Goal: Information Seeking & Learning: Learn about a topic

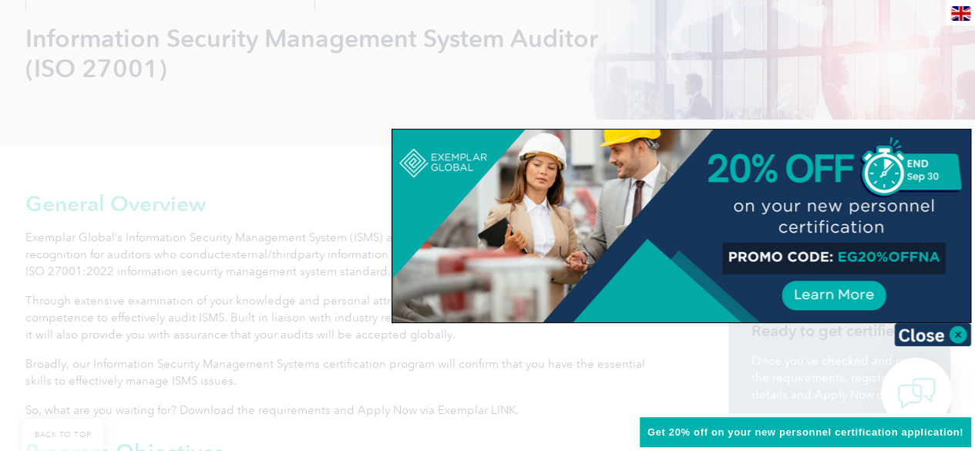
scroll to position [540, 0]
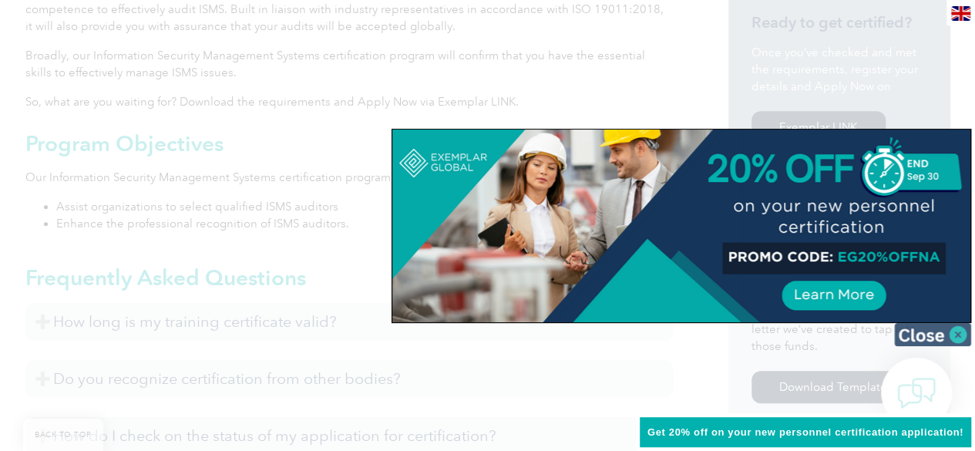
click at [960, 333] on img at bounding box center [932, 334] width 77 height 23
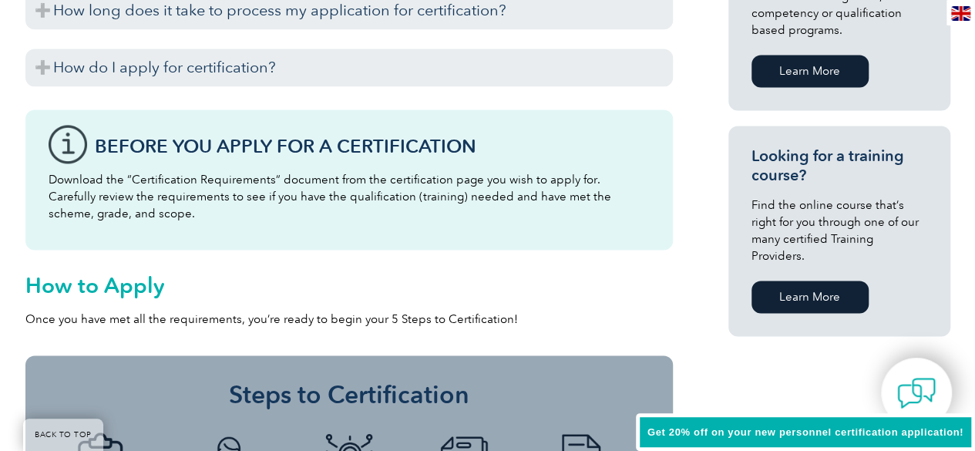
scroll to position [925, 0]
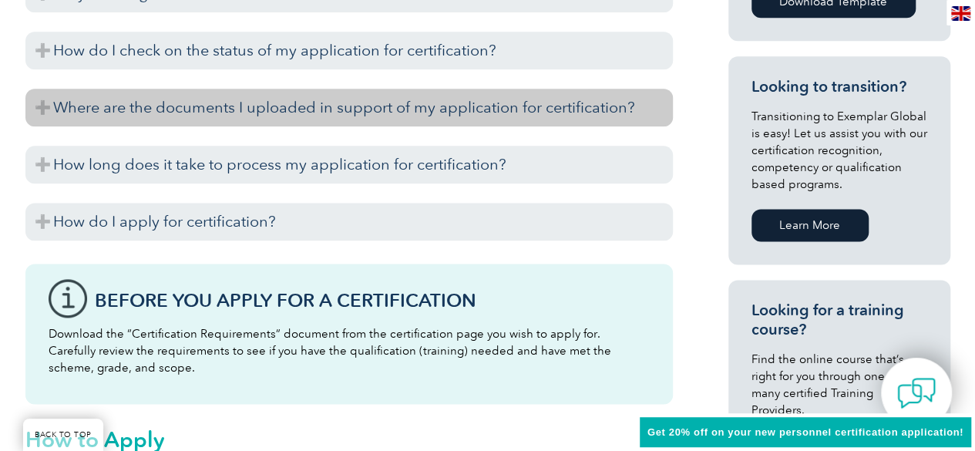
click at [655, 108] on h3 "Where are the documents I uploaded in support of my application for certificati…" at bounding box center [349, 108] width 648 height 38
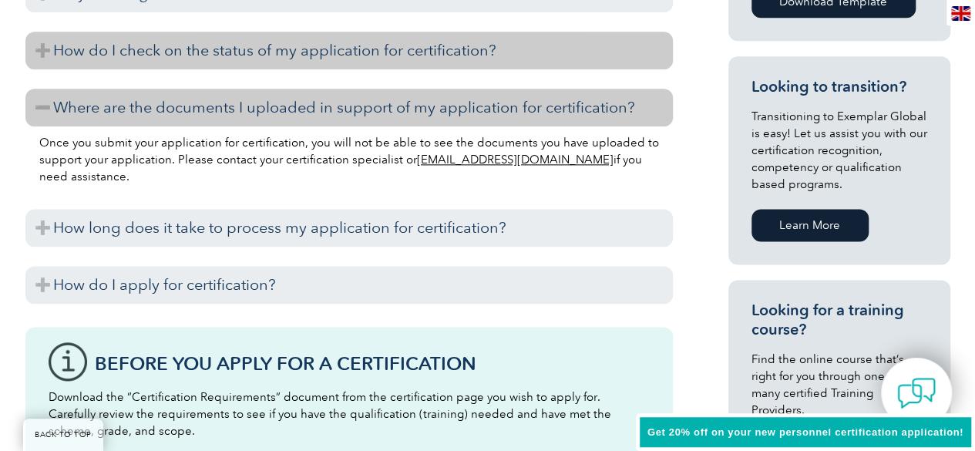
click at [650, 49] on h3 "How do I check on the status of my application for certification?" at bounding box center [349, 51] width 648 height 38
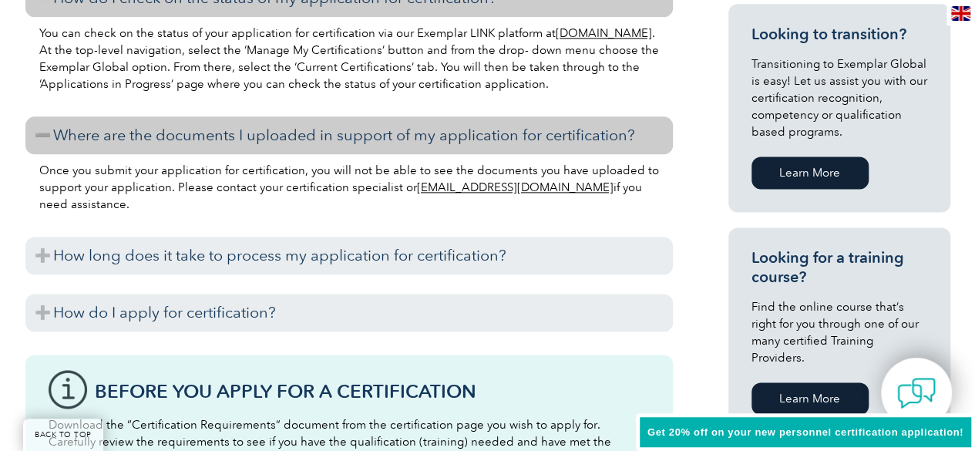
scroll to position [1002, 0]
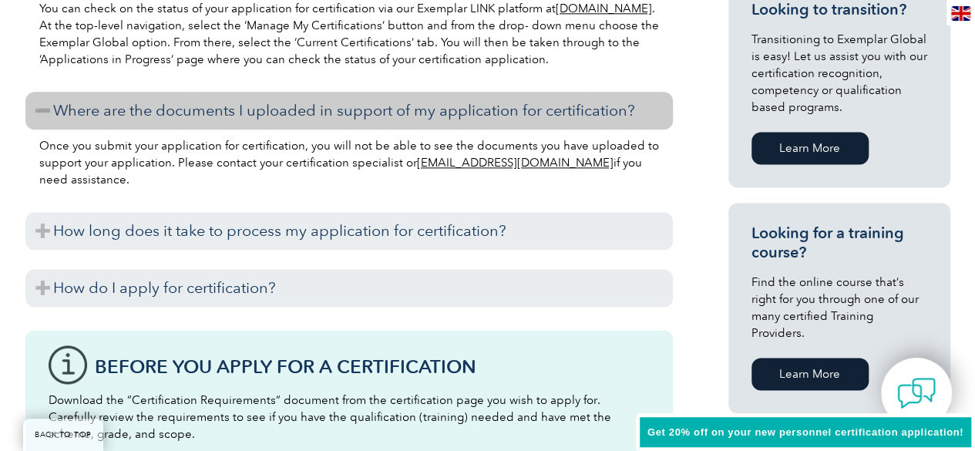
drag, startPoint x: 593, startPoint y: 292, endPoint x: 660, endPoint y: 251, distance: 78.6
click at [594, 292] on h3 "How do I apply for certification?" at bounding box center [349, 288] width 648 height 38
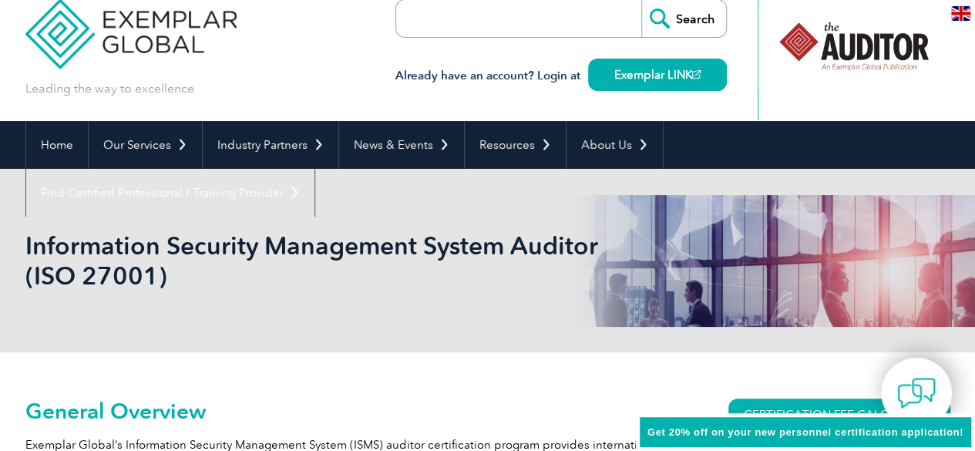
scroll to position [0, 0]
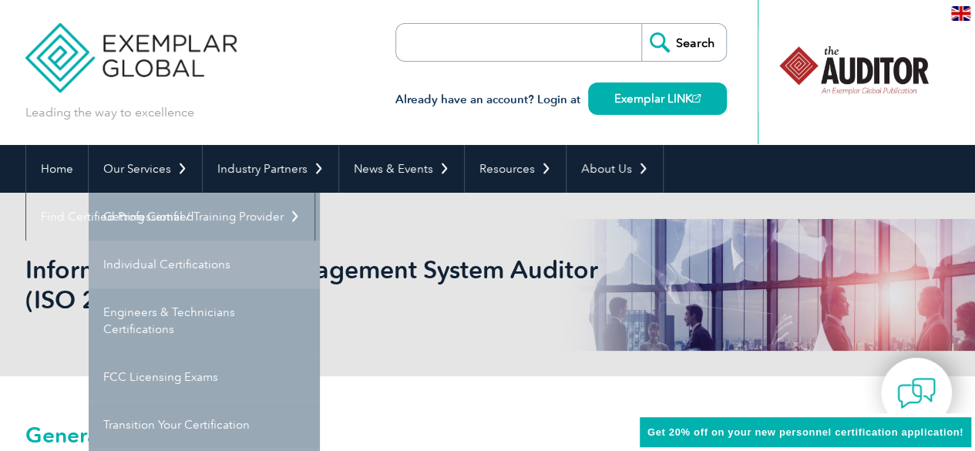
click at [185, 268] on link "Individual Certifications" at bounding box center [204, 265] width 231 height 48
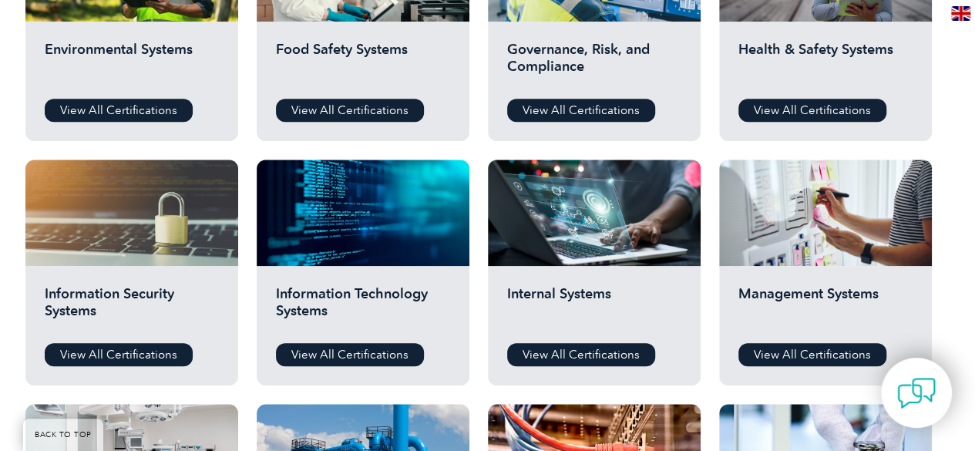
scroll to position [694, 0]
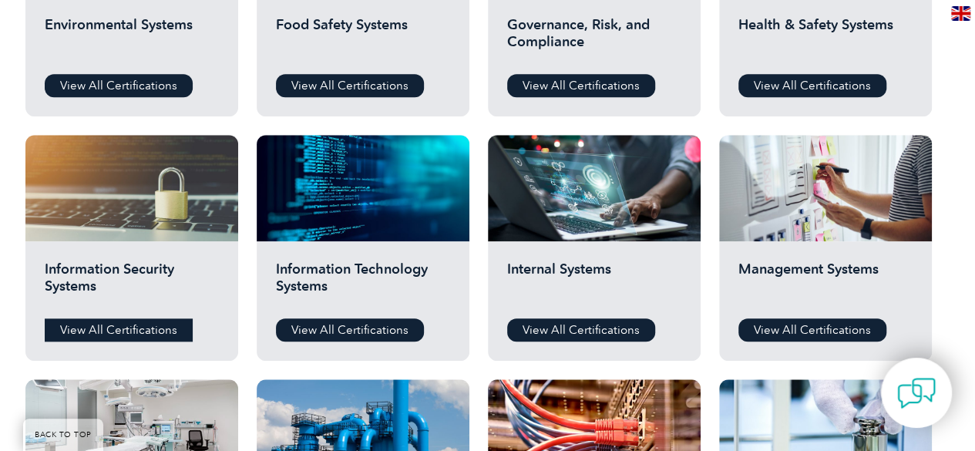
click at [114, 325] on link "View All Certifications" at bounding box center [119, 329] width 148 height 23
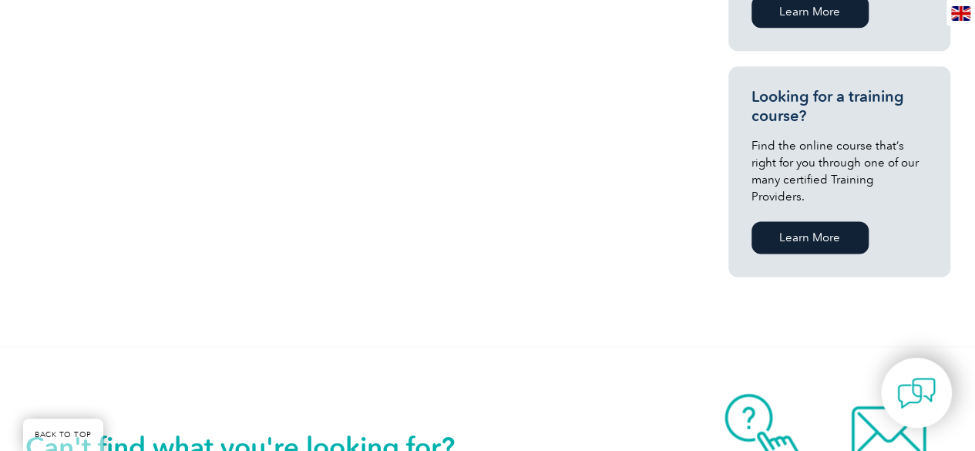
scroll to position [1002, 0]
